Goal: Information Seeking & Learning: Check status

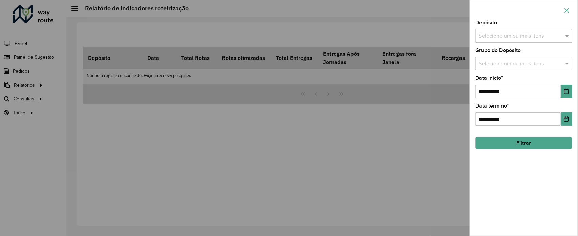
click at [566, 12] on icon "button" at bounding box center [566, 10] width 5 height 5
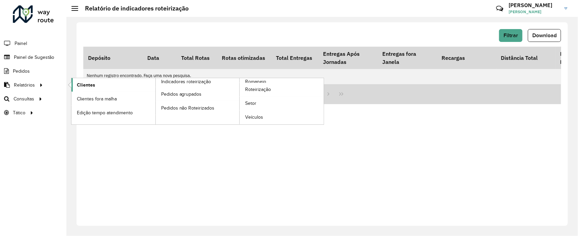
click at [98, 84] on link "Clientes" at bounding box center [113, 85] width 84 height 14
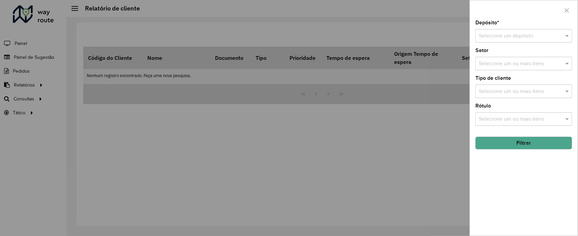
click at [225, 129] on div at bounding box center [289, 118] width 578 height 236
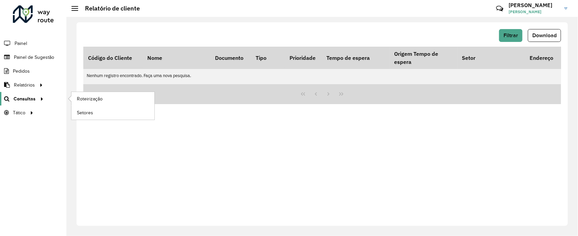
click at [29, 100] on span "Consultas" at bounding box center [25, 98] width 22 height 7
click at [93, 112] on span "Setores" at bounding box center [85, 112] width 17 height 7
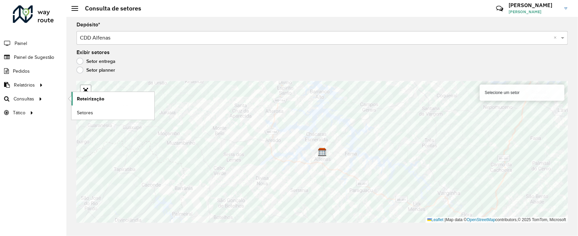
click at [84, 99] on span "Roteirização" at bounding box center [90, 98] width 27 height 7
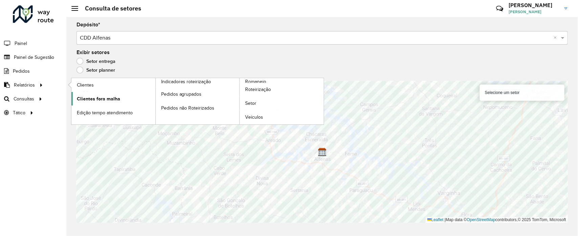
click at [109, 100] on span "Clientes fora malha" at bounding box center [98, 98] width 43 height 7
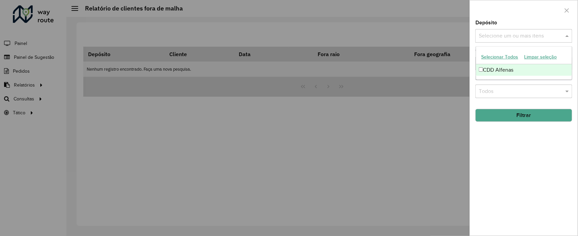
click at [495, 38] on input "text" at bounding box center [520, 36] width 87 height 8
click at [501, 67] on div "CDD Alfenas" at bounding box center [524, 70] width 96 height 12
click at [514, 129] on div "Depósito Selecione um ou mais itens CDD Alfenas × × Grupo de Depósito Selecione…" at bounding box center [524, 128] width 108 height 216
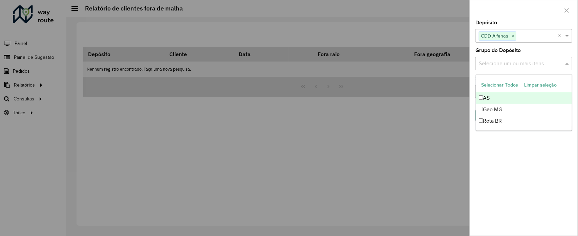
click at [508, 65] on input "text" at bounding box center [520, 64] width 87 height 8
click at [501, 96] on div "AS" at bounding box center [524, 98] width 96 height 12
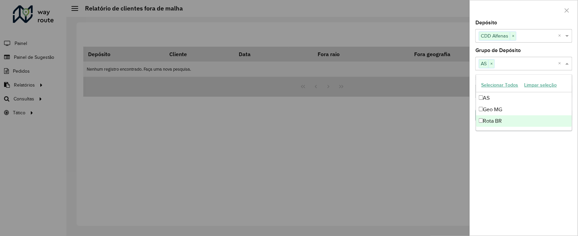
click at [498, 120] on div "Rota BR" at bounding box center [524, 121] width 96 height 12
click at [510, 153] on div "Depósito Selecione um ou mais itens CDD Alfenas × × Grupo de Depósito Selecione…" at bounding box center [524, 128] width 108 height 216
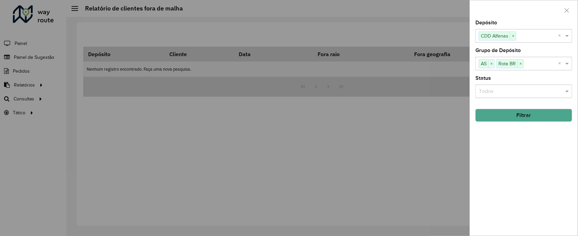
click at [497, 89] on input "text" at bounding box center [517, 92] width 77 height 8
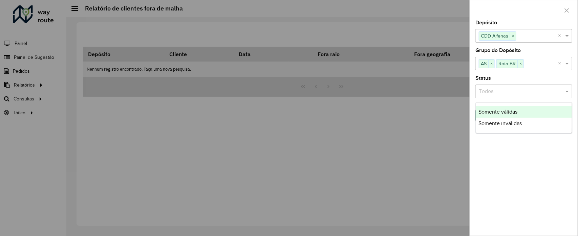
click at [508, 112] on span "Somente válidas" at bounding box center [498, 112] width 39 height 6
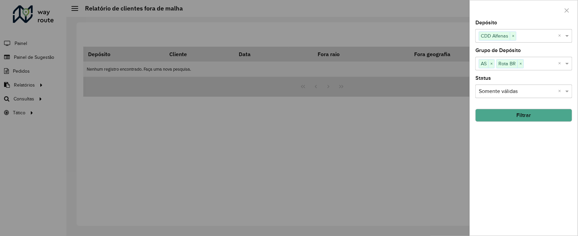
click at [523, 117] on button "Filtrar" at bounding box center [523, 115] width 97 height 13
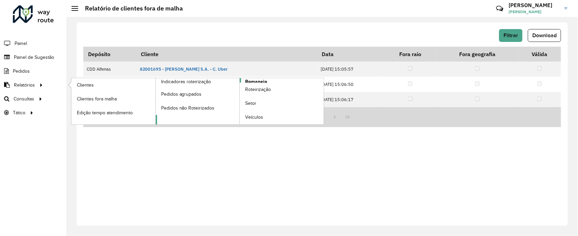
click at [251, 82] on span "Romaneio" at bounding box center [256, 81] width 22 height 7
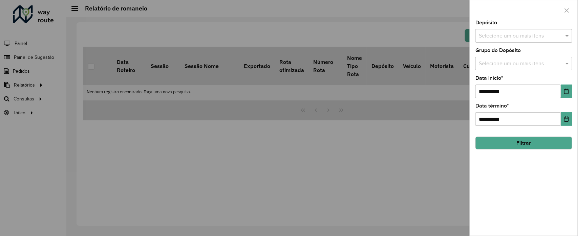
click at [249, 100] on div at bounding box center [289, 118] width 578 height 236
